Goal: Transaction & Acquisition: Book appointment/travel/reservation

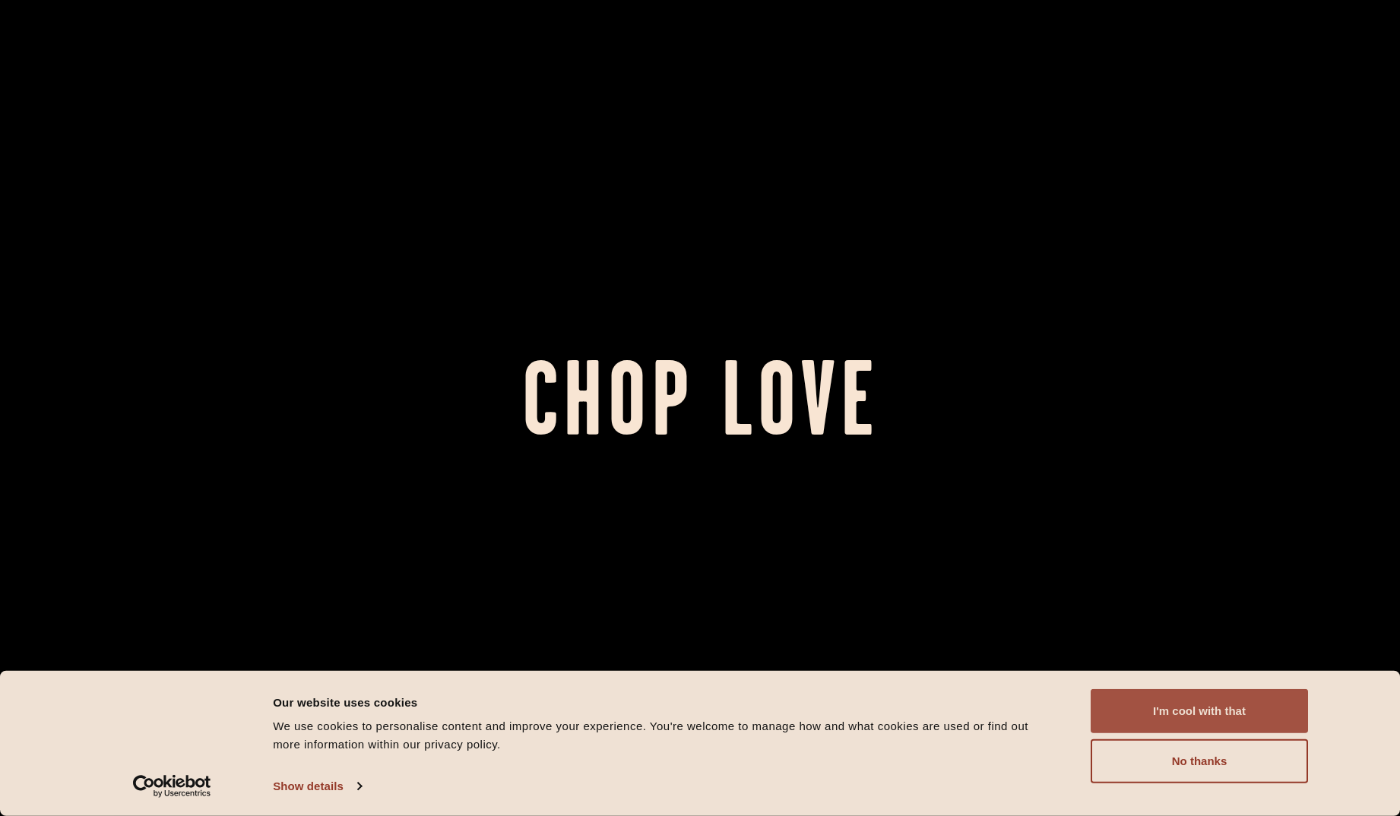
click at [1204, 701] on button "I'm cool with that" at bounding box center [1199, 711] width 217 height 44
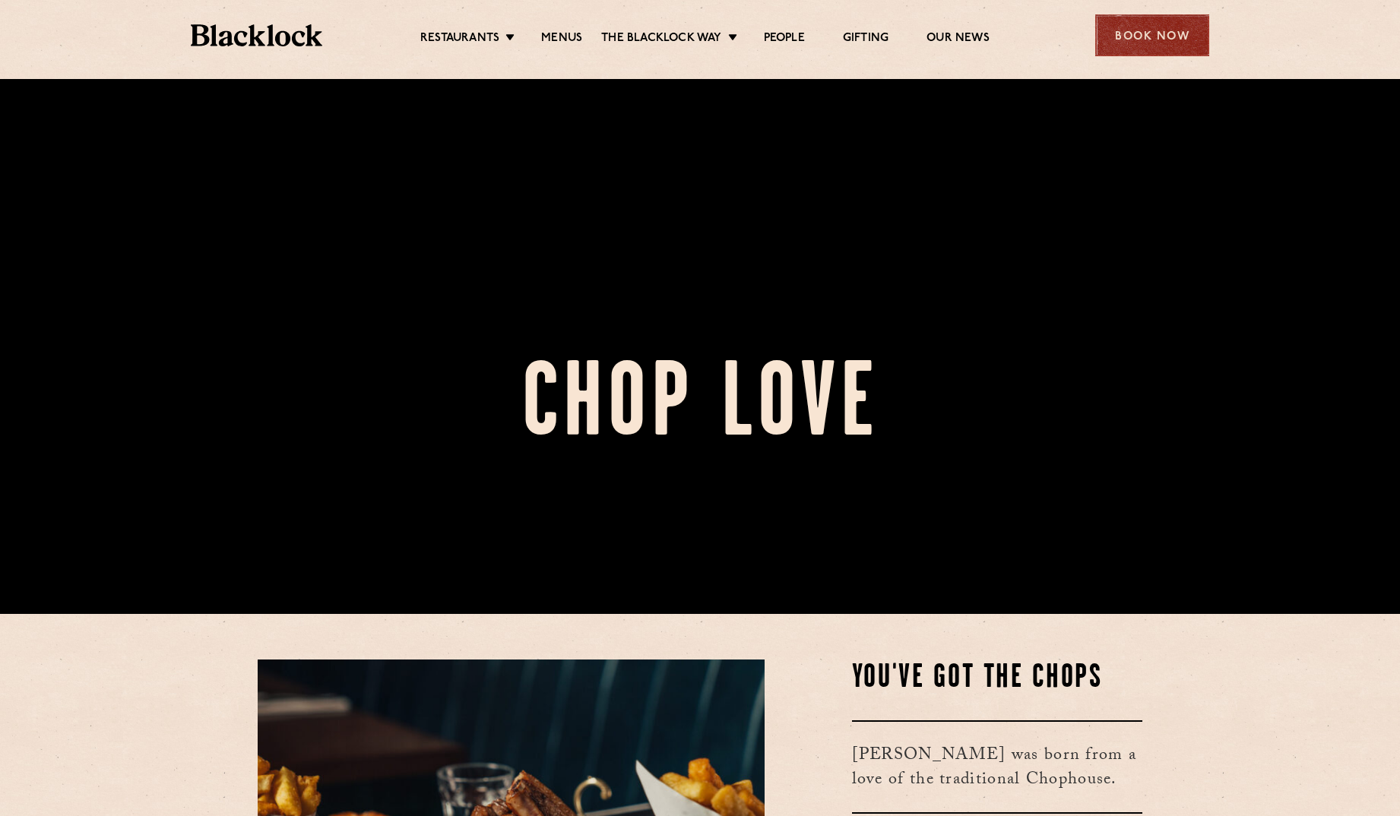
click at [1177, 29] on div "Book Now" at bounding box center [1152, 35] width 114 height 42
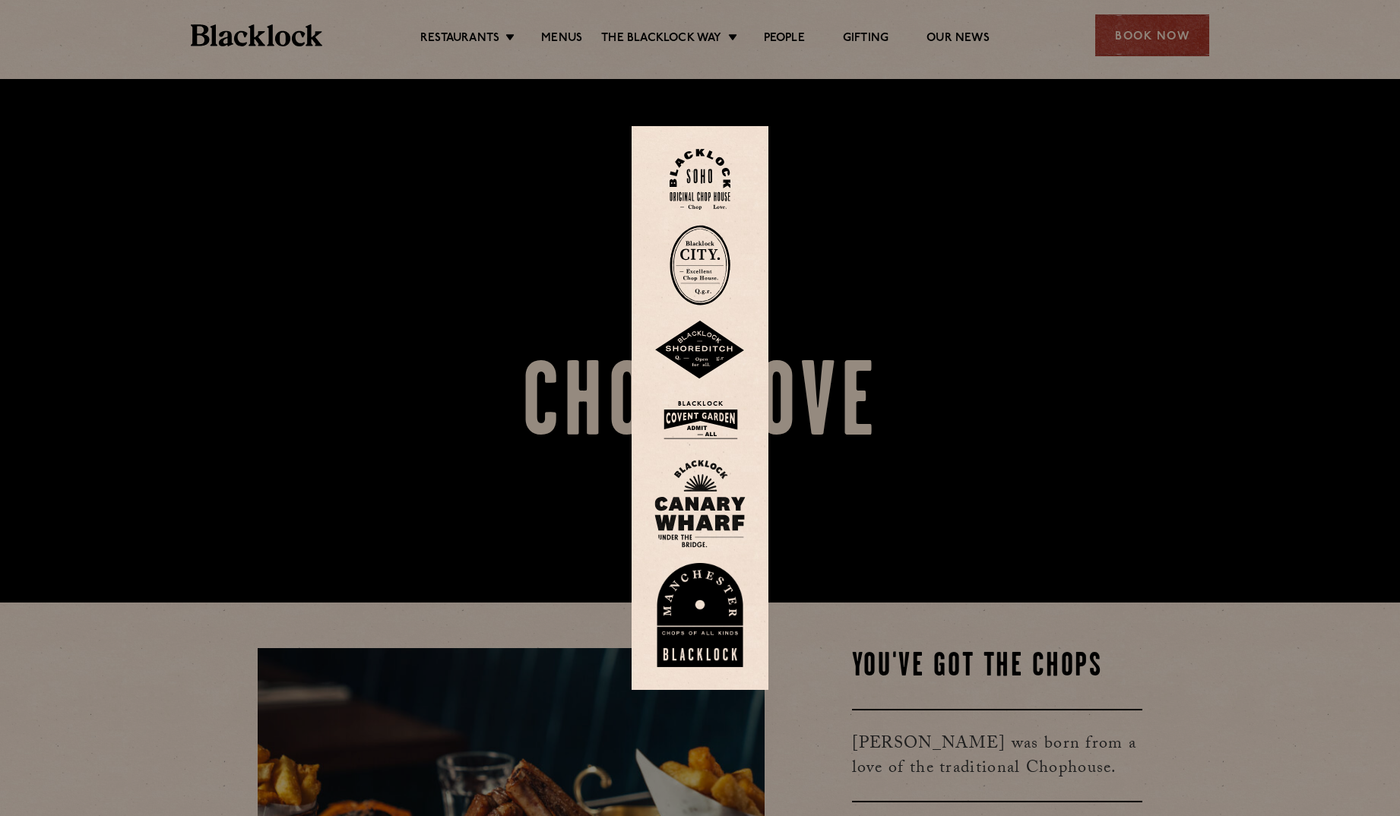
scroll to position [214, 0]
click at [727, 197] on img at bounding box center [700, 180] width 61 height 62
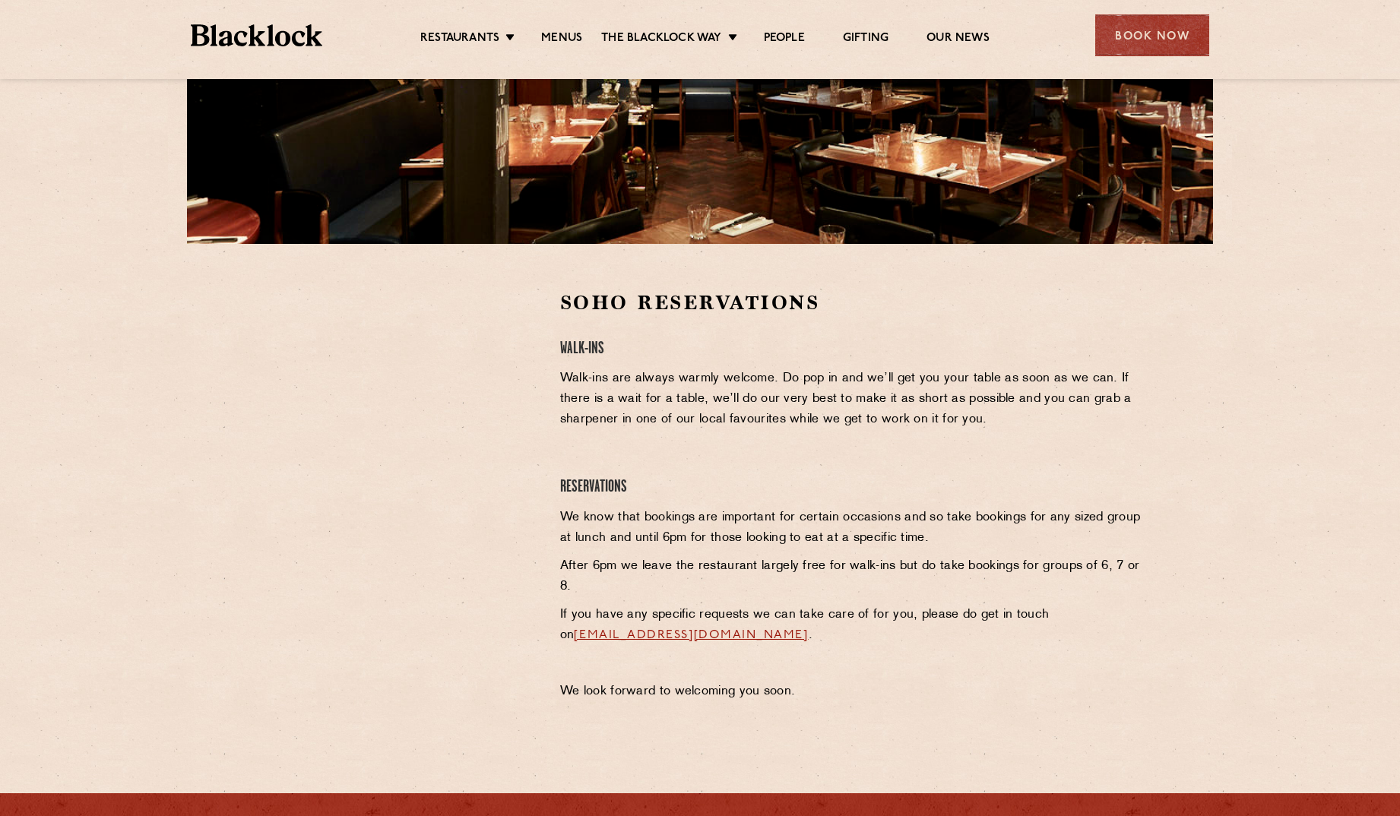
scroll to position [304, 0]
click at [1142, 25] on div "Book Now" at bounding box center [1152, 35] width 114 height 42
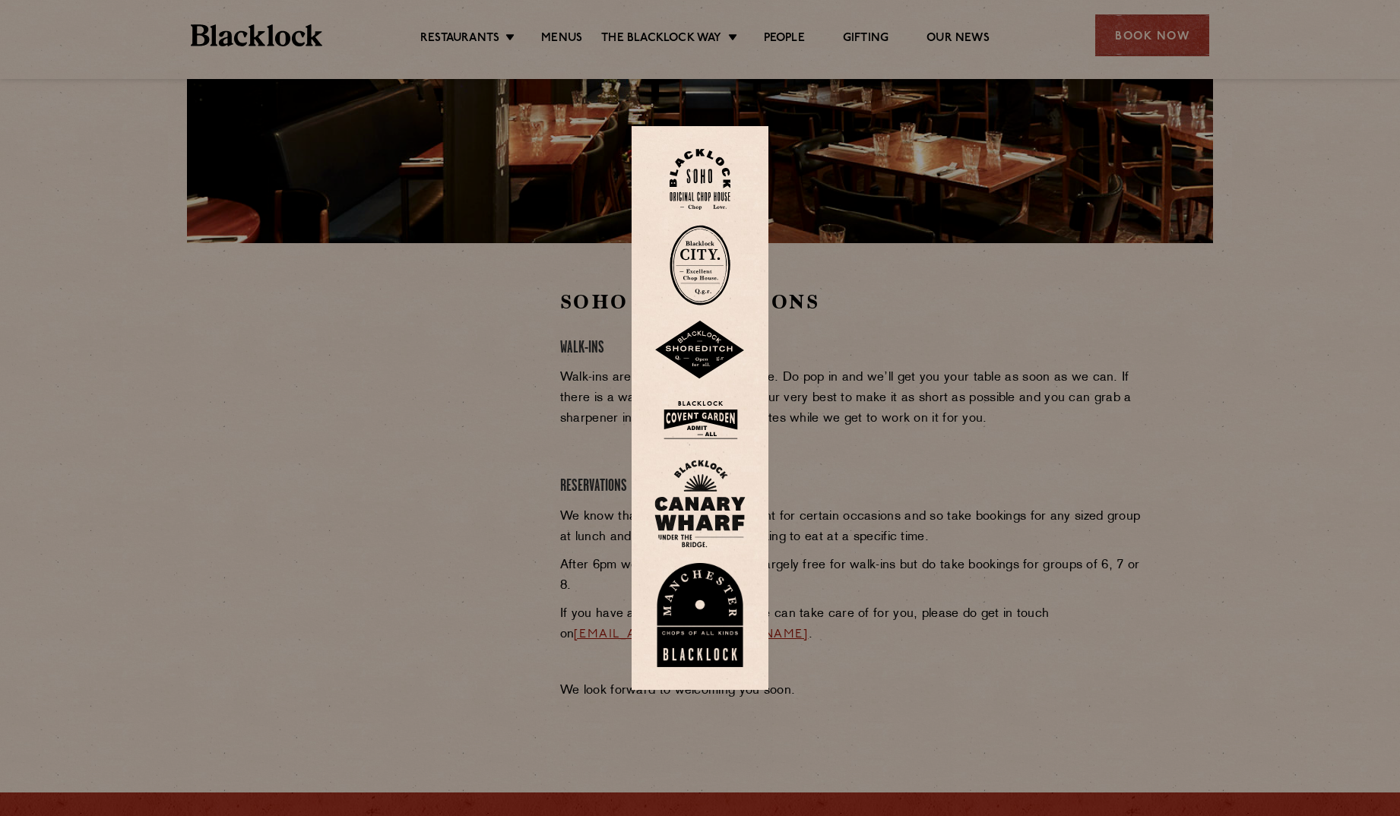
click at [455, 350] on div at bounding box center [700, 408] width 1400 height 816
